Goal: Transaction & Acquisition: Book appointment/travel/reservation

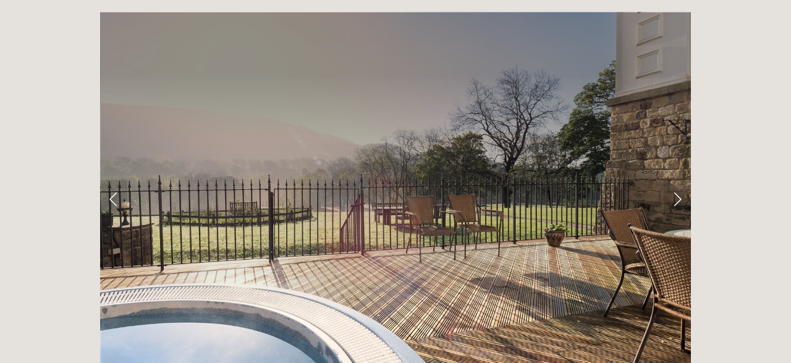
scroll to position [1989, 0]
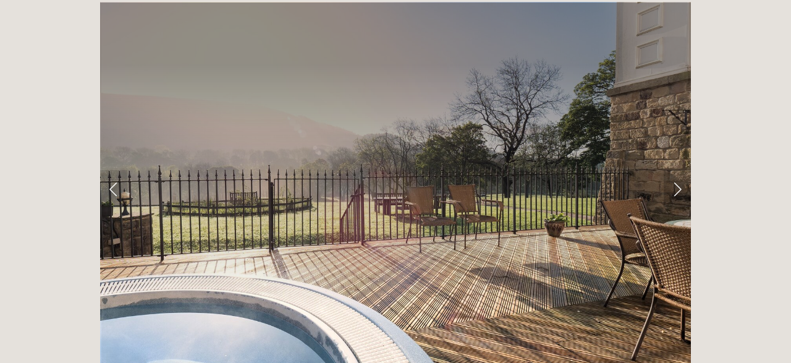
click at [676, 170] on link "Next Slide" at bounding box center [677, 188] width 27 height 37
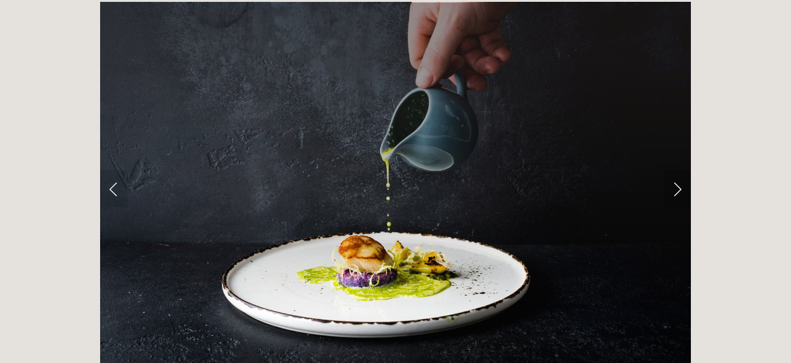
click at [676, 170] on link "Next Slide" at bounding box center [677, 188] width 27 height 37
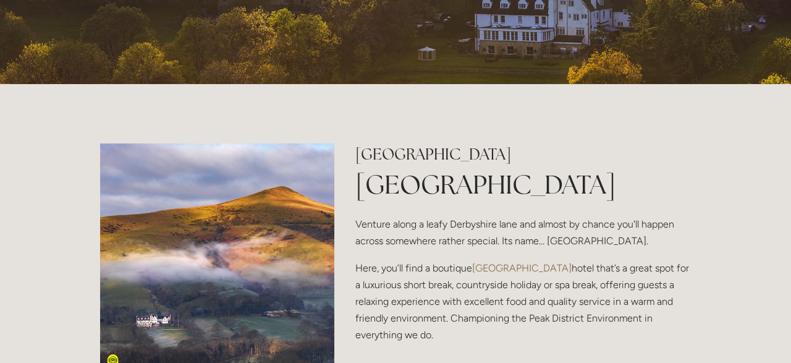
scroll to position [0, 0]
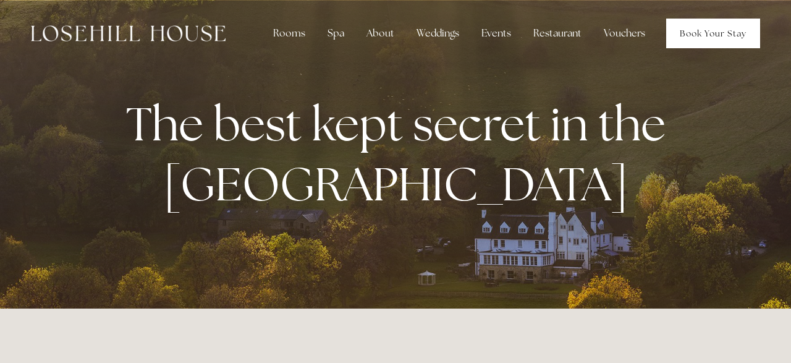
click at [716, 27] on link "Book Your Stay" at bounding box center [714, 34] width 94 height 30
